Goal: Information Seeking & Learning: Learn about a topic

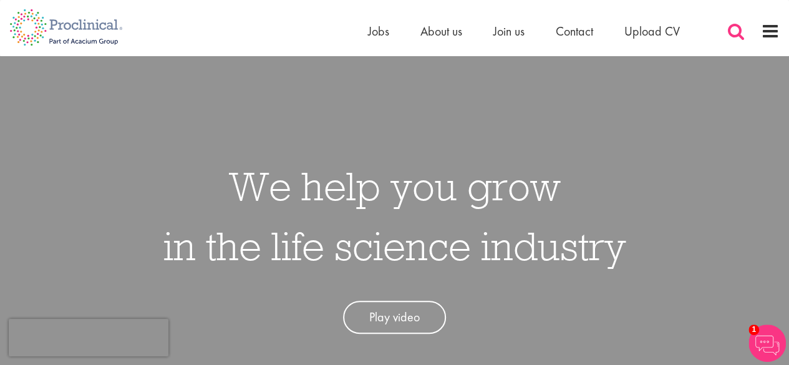
click at [738, 39] on span at bounding box center [735, 31] width 19 height 19
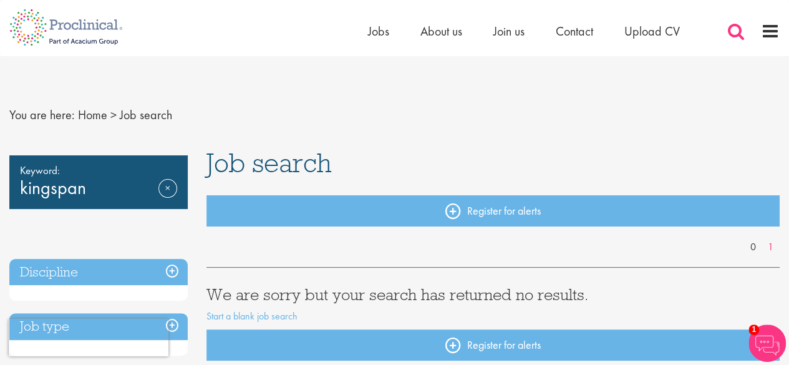
click at [729, 31] on span at bounding box center [735, 31] width 19 height 19
click at [464, 33] on ul "Home Jobs About us Join us Contact Upload CV" at bounding box center [539, 31] width 343 height 19
click at [443, 42] on div "Home Jobs About us Join us Contact Upload CV" at bounding box center [539, 34] width 343 height 25
click at [441, 30] on span "About us" at bounding box center [441, 31] width 42 height 16
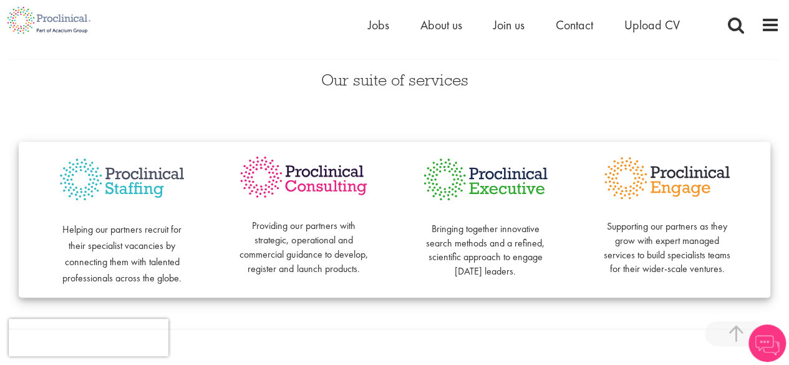
scroll to position [264, 0]
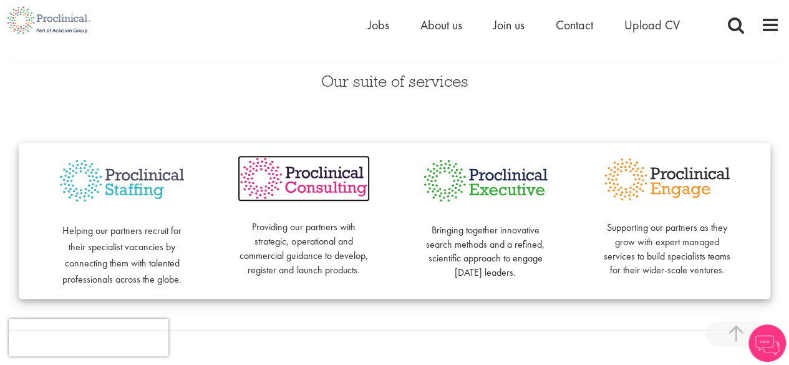
click at [286, 190] on img at bounding box center [304, 178] width 132 height 46
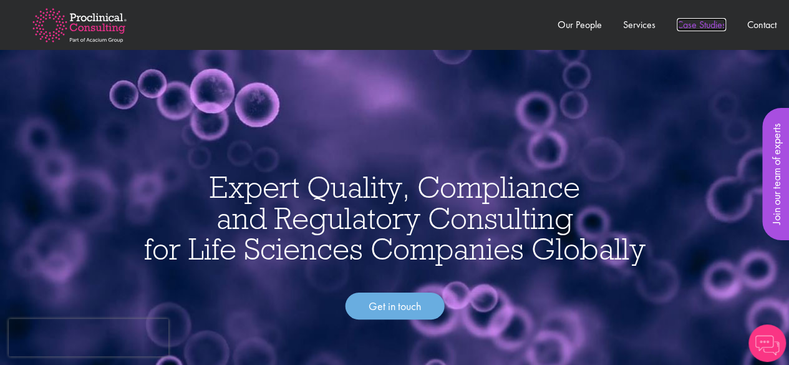
click at [704, 25] on link "Case Studies" at bounding box center [701, 24] width 49 height 13
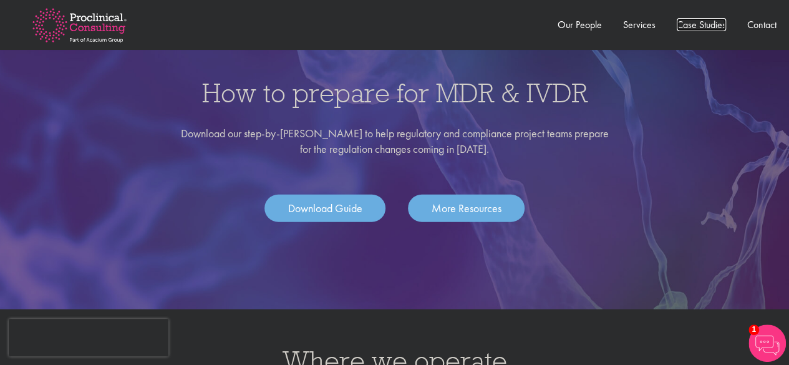
scroll to position [1587, 0]
click at [452, 200] on link "More Resources" at bounding box center [466, 208] width 117 height 27
click at [635, 24] on link "Services" at bounding box center [639, 24] width 32 height 13
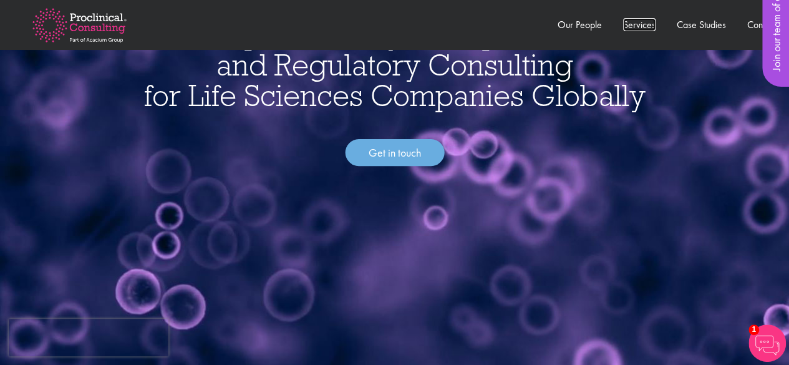
scroll to position [0, 0]
